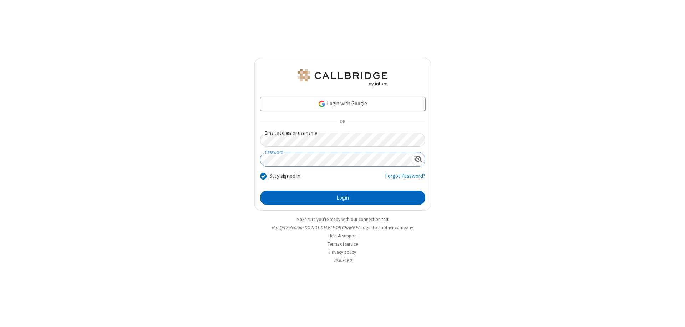
click at [343, 198] on button "Login" at bounding box center [342, 198] width 165 height 14
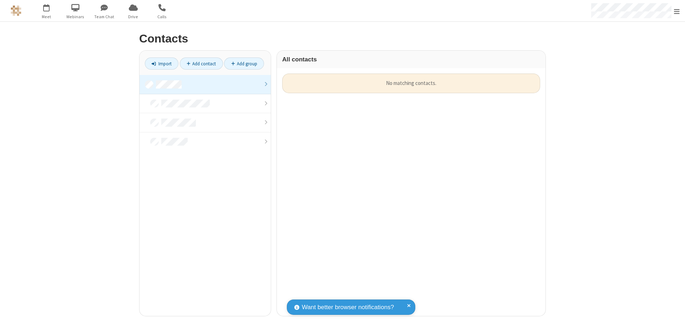
scroll to position [242, 263]
click at [205, 84] on link at bounding box center [205, 84] width 131 height 19
click at [201, 64] on link "Add contact" at bounding box center [201, 63] width 43 height 12
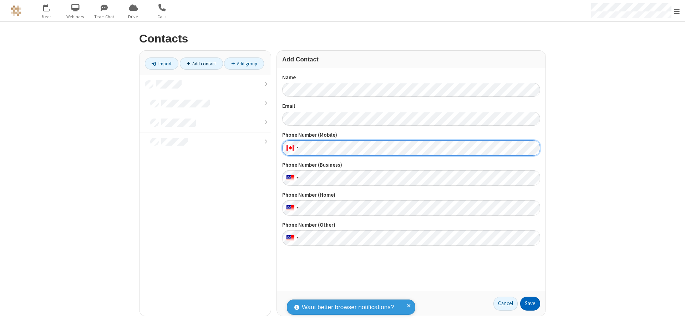
click at [531, 303] on button "Save" at bounding box center [531, 304] width 20 height 14
